Goal: Information Seeking & Learning: Compare options

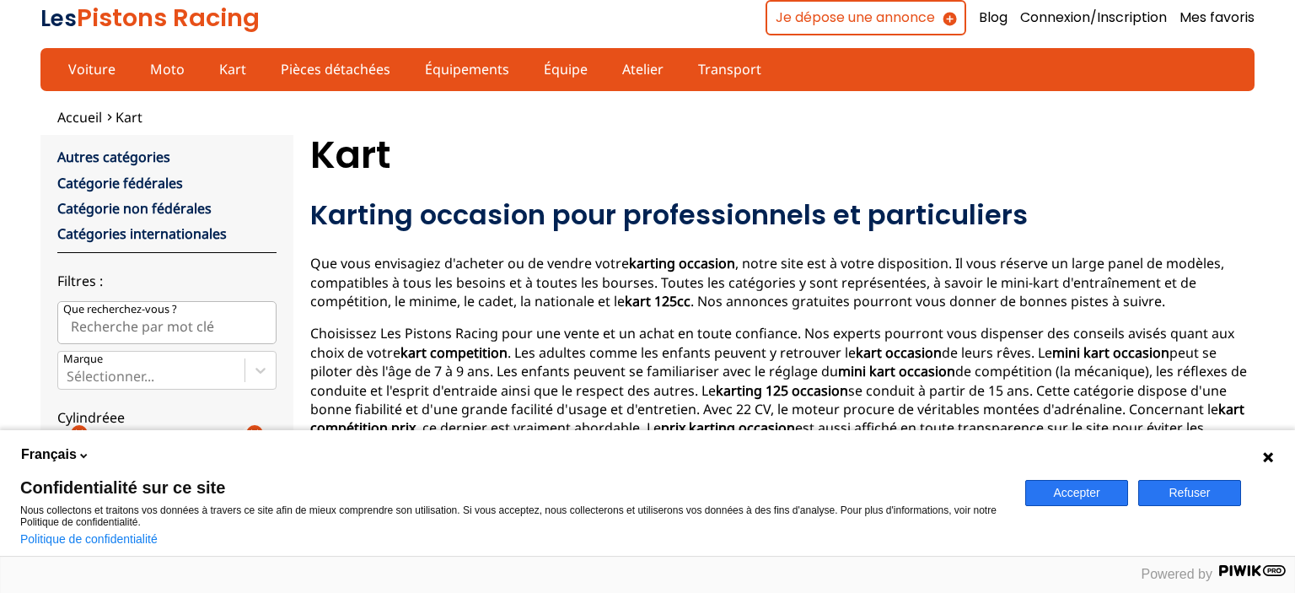
click at [791, 164] on h1 "Kart" at bounding box center [782, 155] width 944 height 40
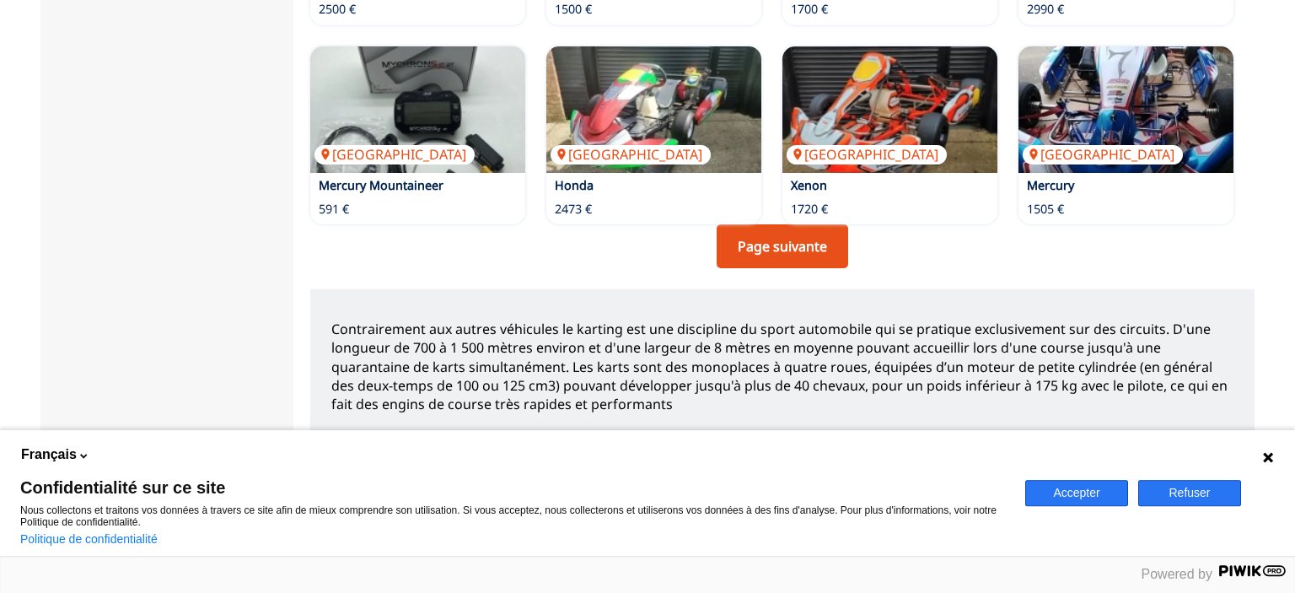
scroll to position [1469, 0]
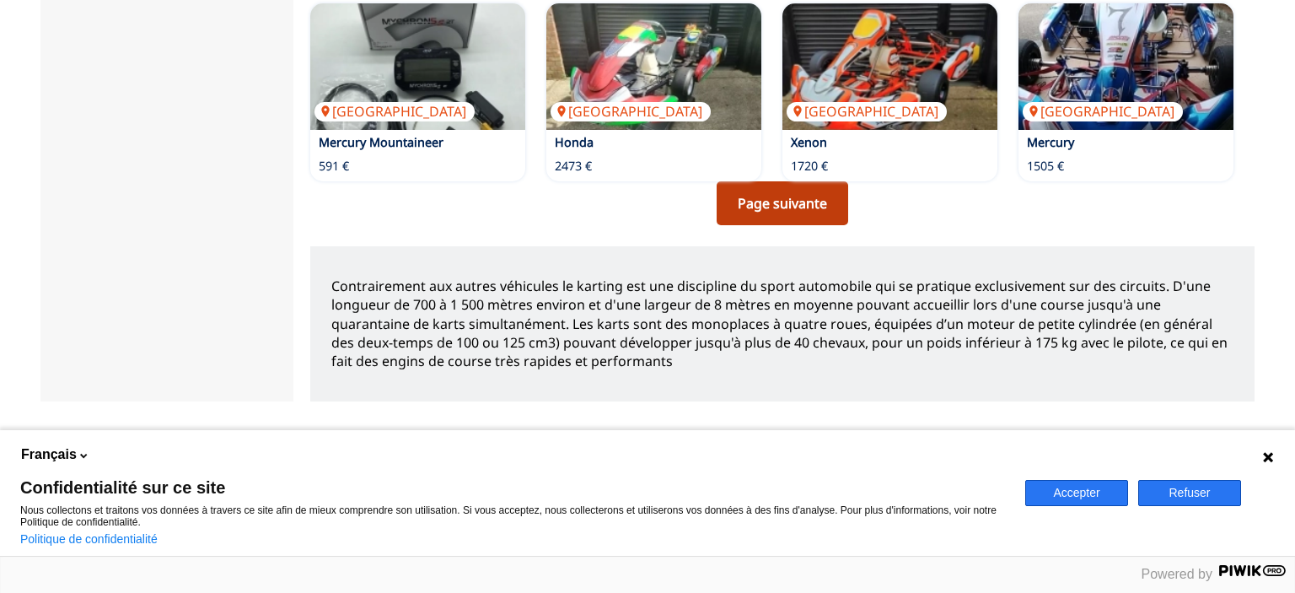
click at [793, 184] on link "Page suivante" at bounding box center [783, 203] width 132 height 44
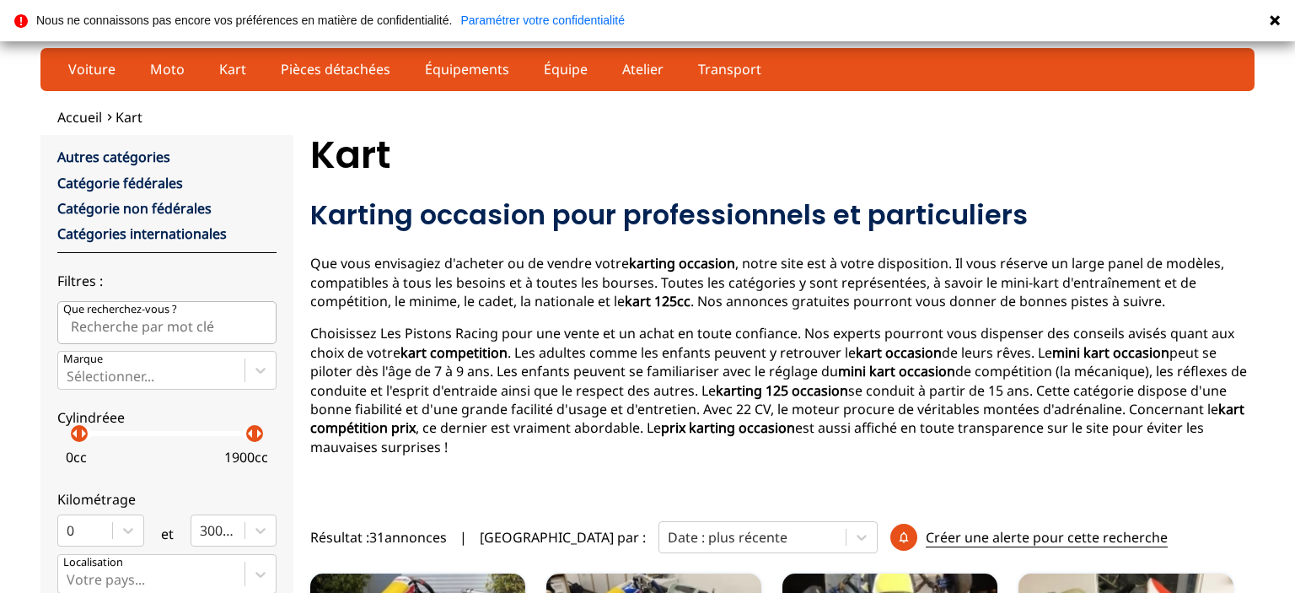
click at [187, 449] on div "0 cc 1900 cc" at bounding box center [166, 453] width 219 height 35
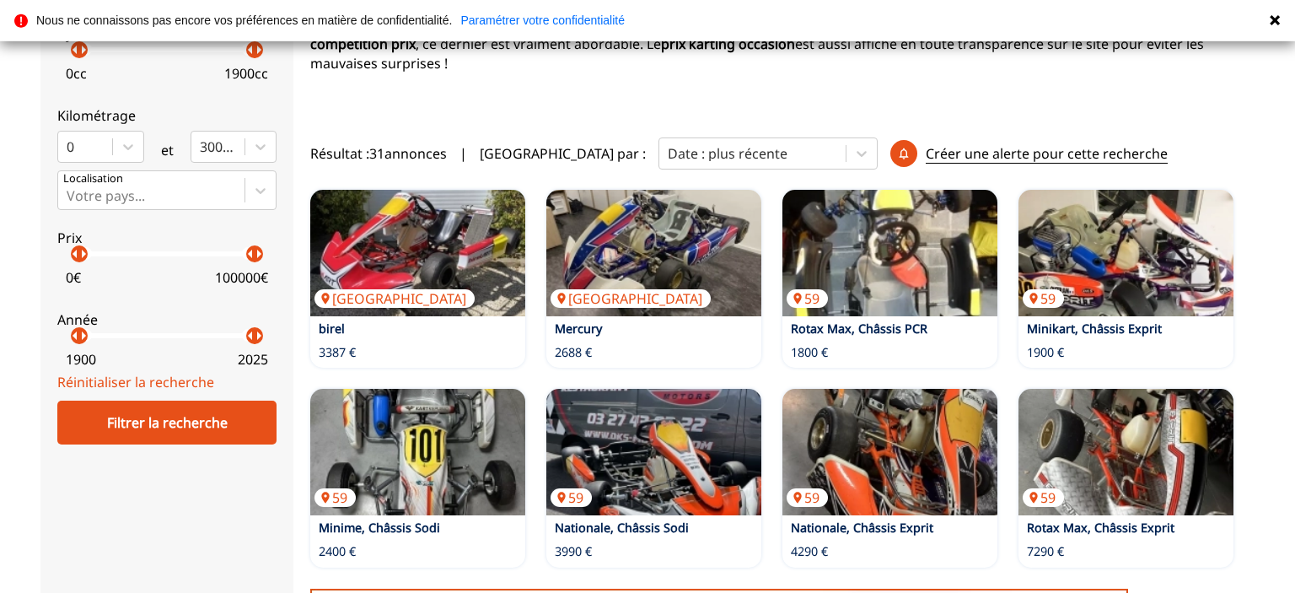
scroll to position [489, 0]
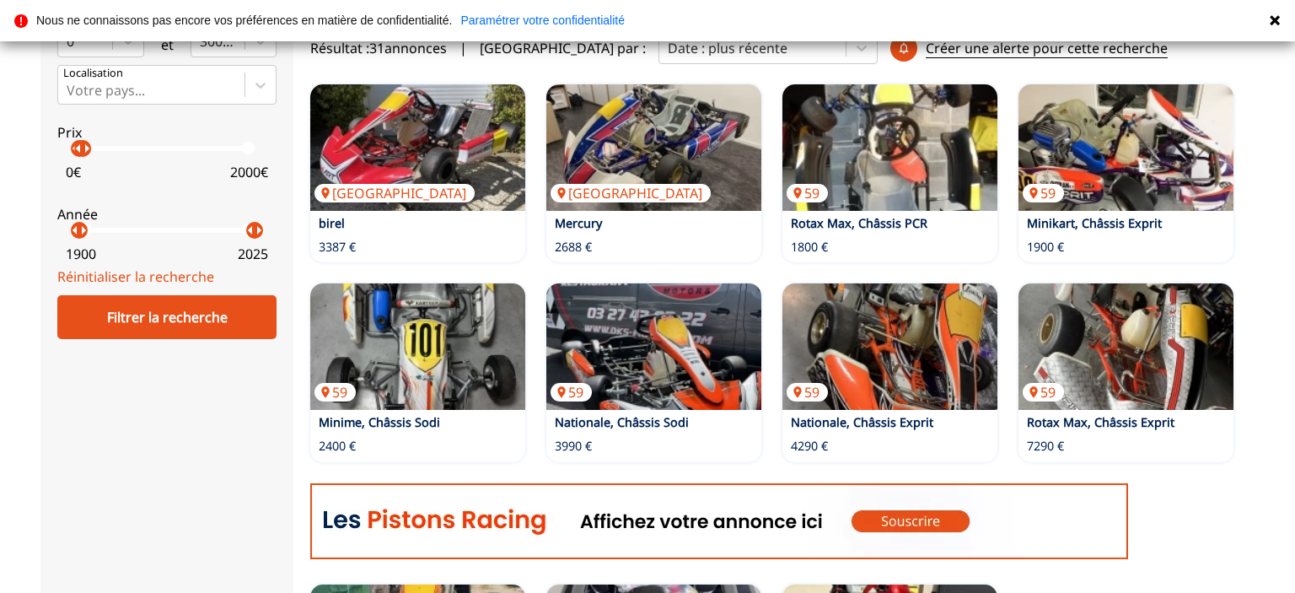
drag, startPoint x: 257, startPoint y: 159, endPoint x: 83, endPoint y: 164, distance: 174.6
click at [83, 159] on p "arrow_right" at bounding box center [87, 148] width 20 height 20
drag, startPoint x: 80, startPoint y: 238, endPoint x: 246, endPoint y: 243, distance: 166.2
click at [246, 240] on p "arrow_right" at bounding box center [250, 230] width 20 height 20
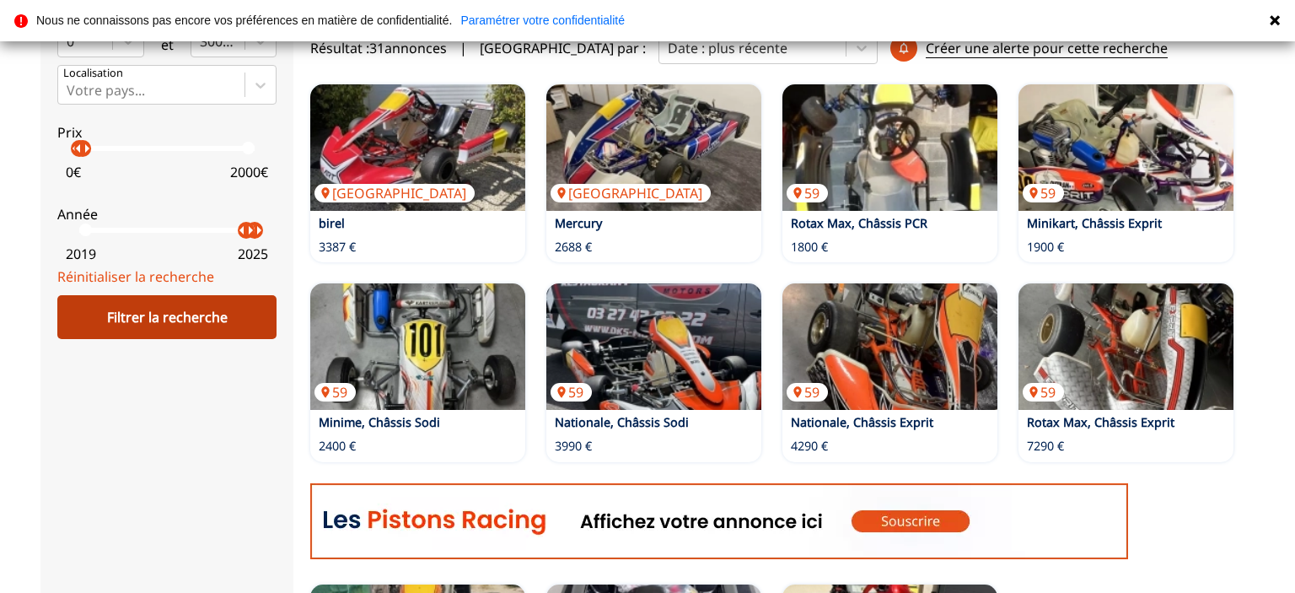
click at [178, 313] on div "Filtrer la recherche" at bounding box center [166, 317] width 219 height 44
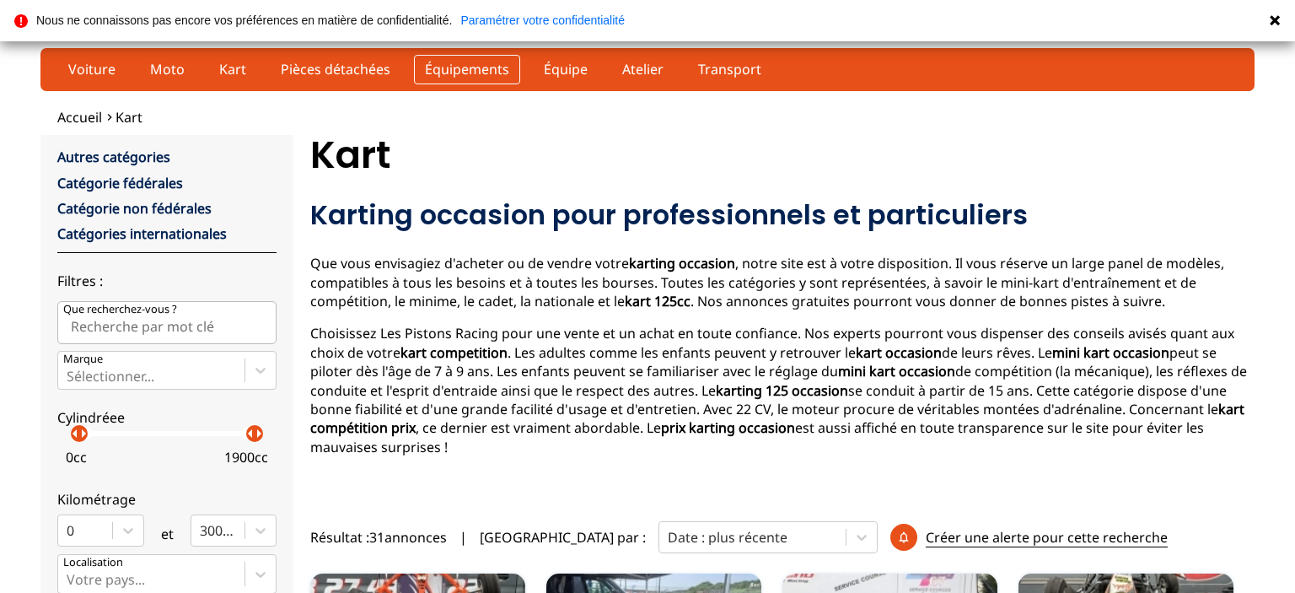
click at [470, 67] on link "Équipements" at bounding box center [467, 69] width 106 height 29
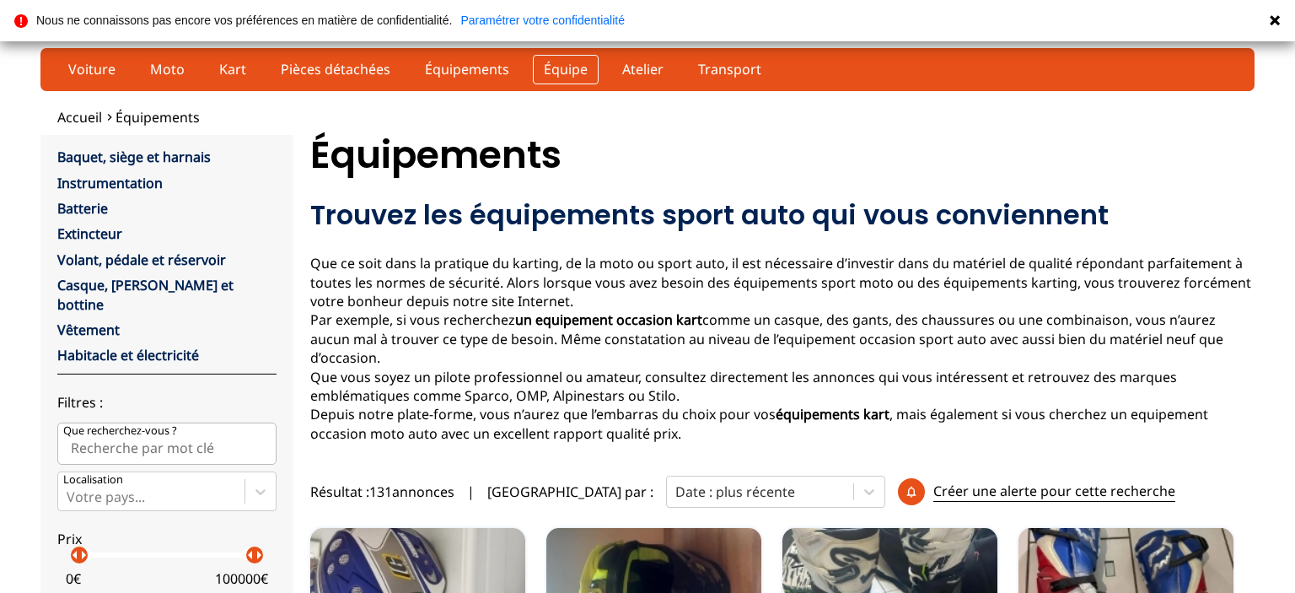
click at [545, 66] on link "Équipe" at bounding box center [566, 69] width 66 height 29
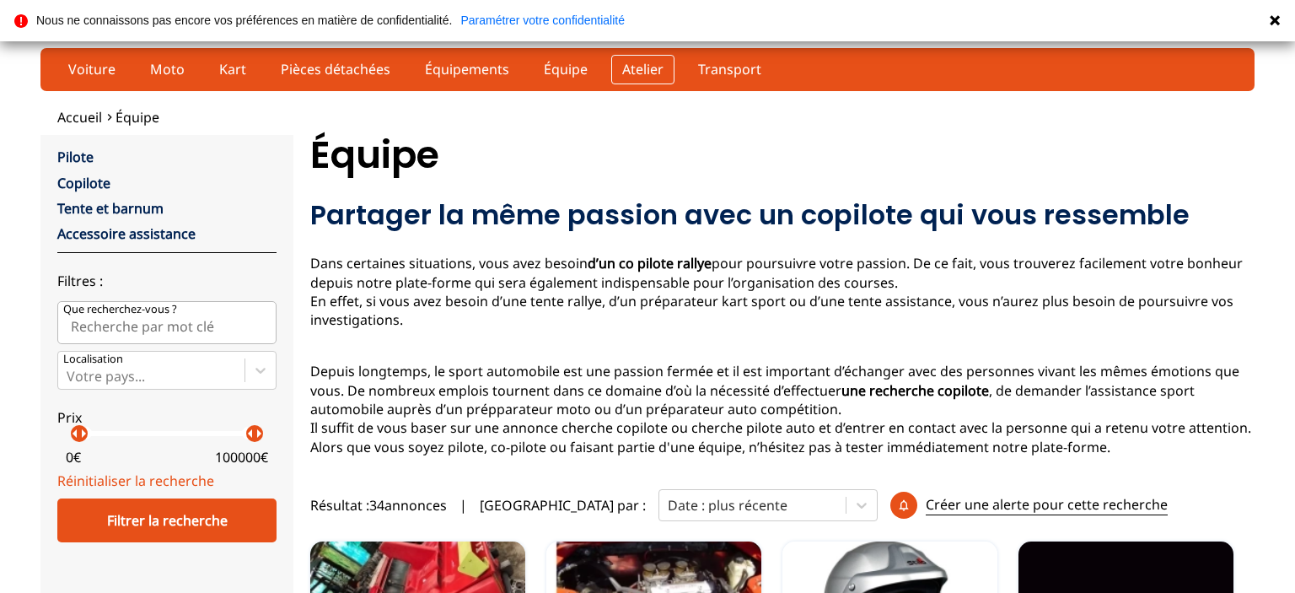
click at [644, 73] on link "Atelier" at bounding box center [642, 69] width 63 height 29
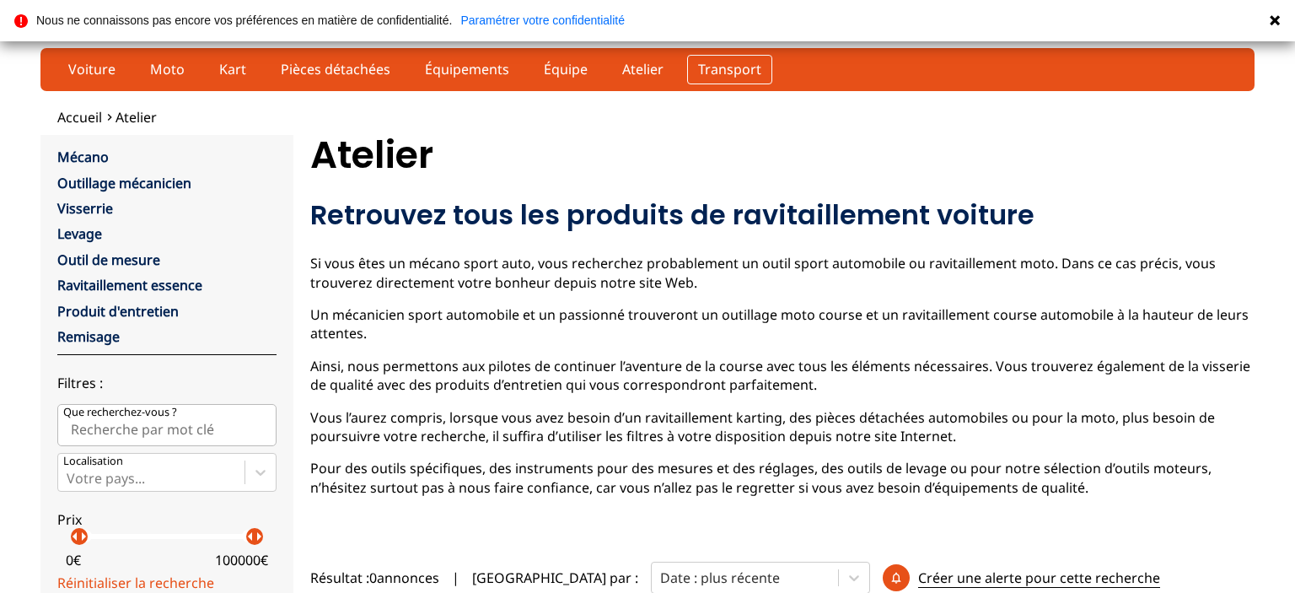
click at [719, 69] on link "Transport" at bounding box center [729, 69] width 85 height 29
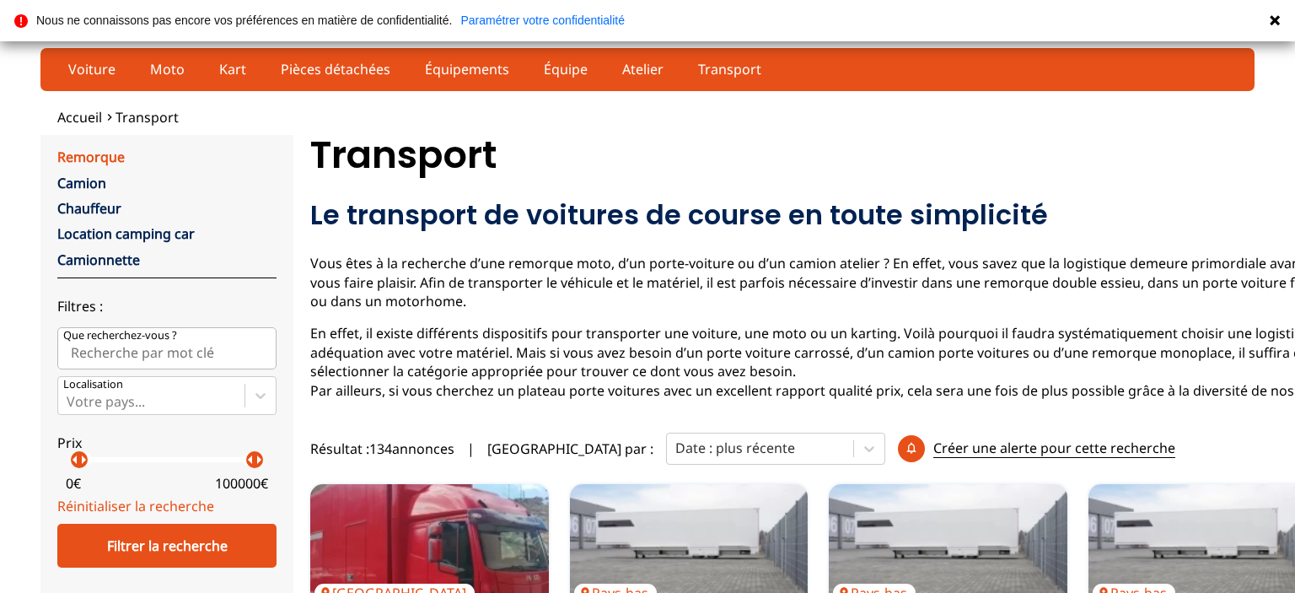
click at [96, 150] on link "Remorque" at bounding box center [90, 157] width 67 height 19
